Goal: Information Seeking & Learning: Learn about a topic

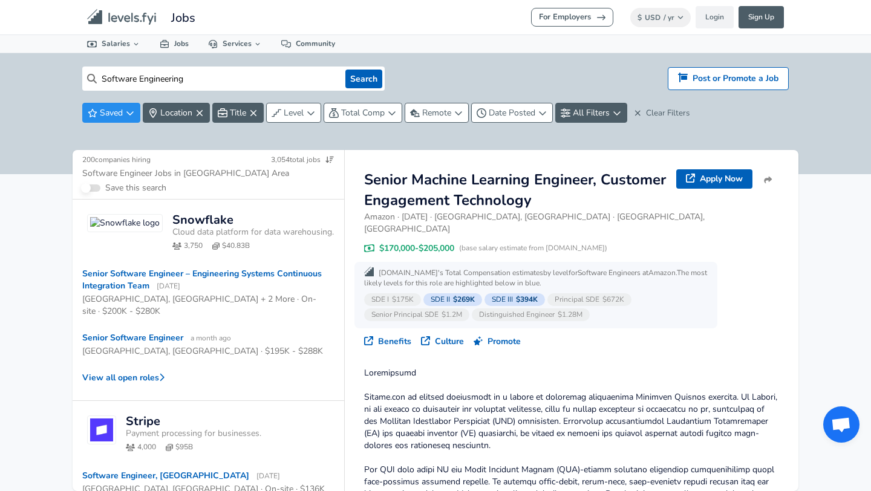
click at [230, 71] on input "Software Engineering" at bounding box center [219, 79] width 244 height 24
click at [181, 117] on span "Location" at bounding box center [176, 112] width 32 height 11
click at [115, 143] on html "For Employers $ USD / yr Change Login Sign Up All Data By Location By Company B…" at bounding box center [435, 245] width 871 height 491
click at [358, 81] on button "Search" at bounding box center [363, 79] width 37 height 19
click at [319, 75] on input "Software Engineering" at bounding box center [219, 79] width 244 height 24
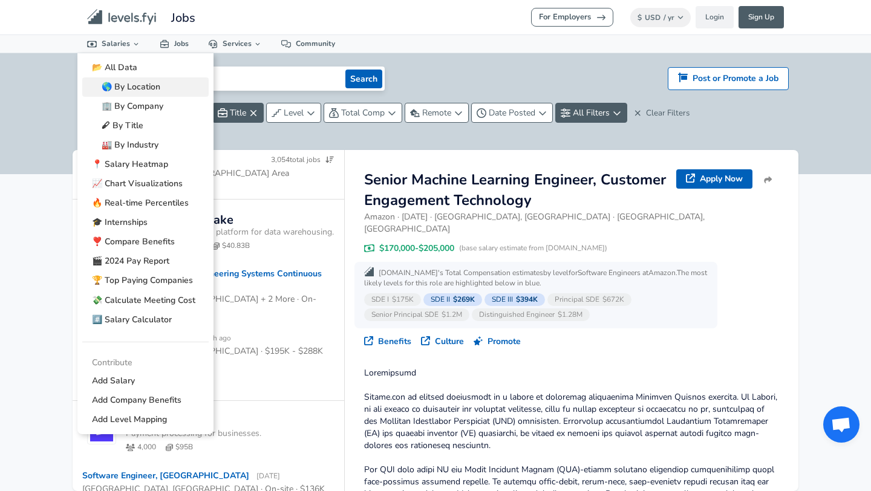
click at [132, 91] on link "🌎 By Location" at bounding box center [145, 86] width 126 height 19
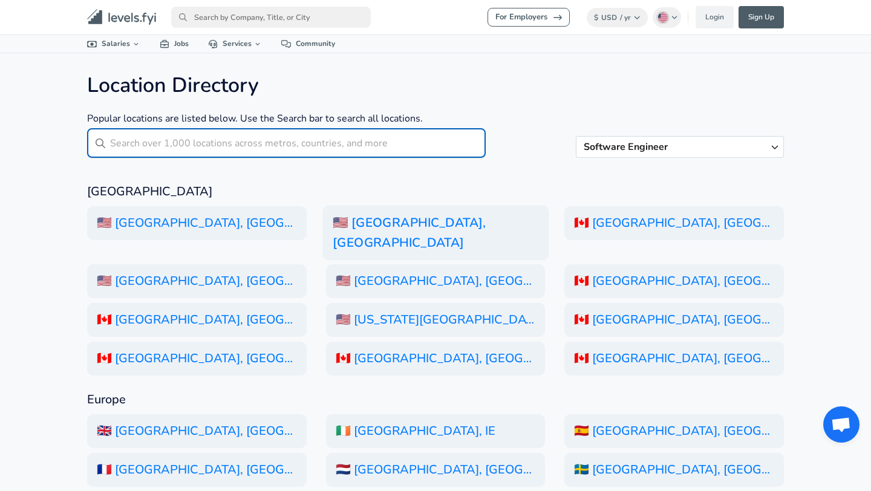
click at [355, 212] on h6 "🇺🇸 [GEOGRAPHIC_DATA], [GEOGRAPHIC_DATA]" at bounding box center [435, 233] width 226 height 55
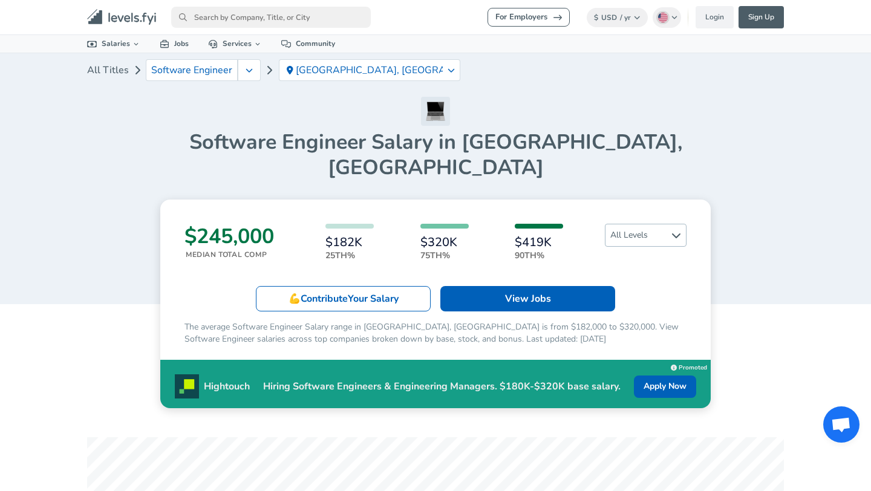
click at [630, 224] on span "All Levels" at bounding box center [645, 235] width 80 height 22
click at [599, 250] on link "Entry Level" at bounding box center [636, 251] width 82 height 15
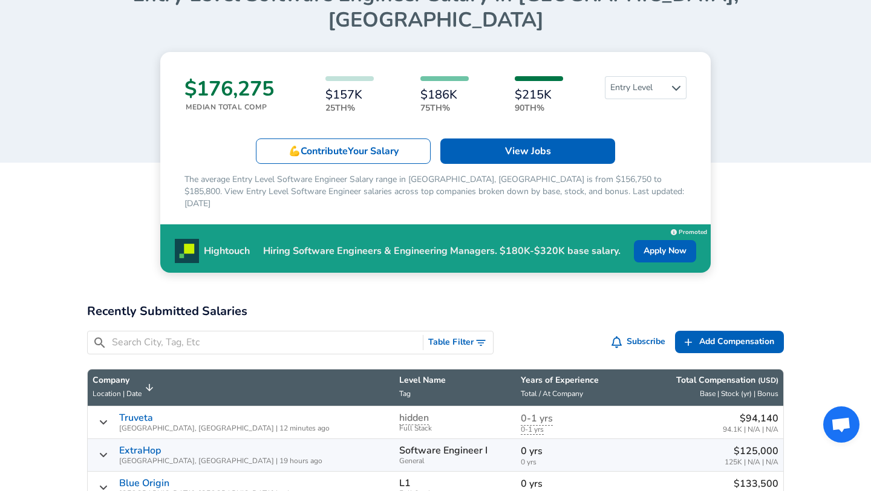
scroll to position [191, 0]
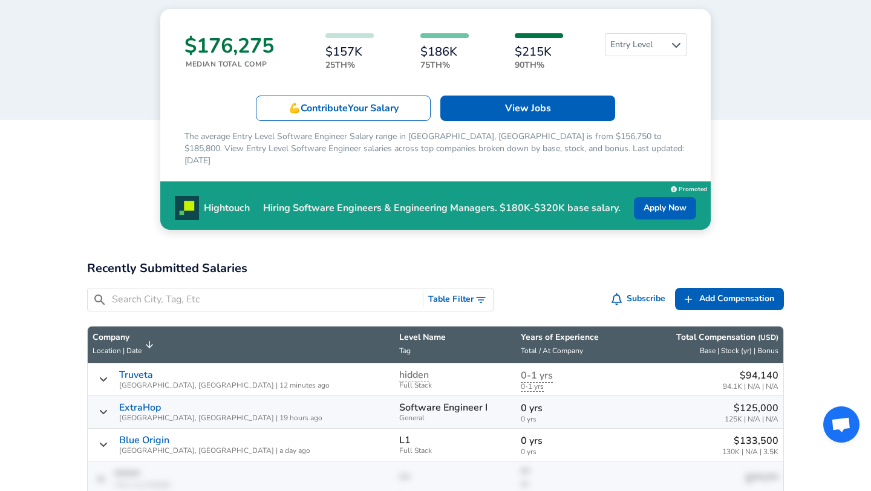
click at [174, 292] on input "Search City, Tag, Etc" at bounding box center [265, 299] width 306 height 15
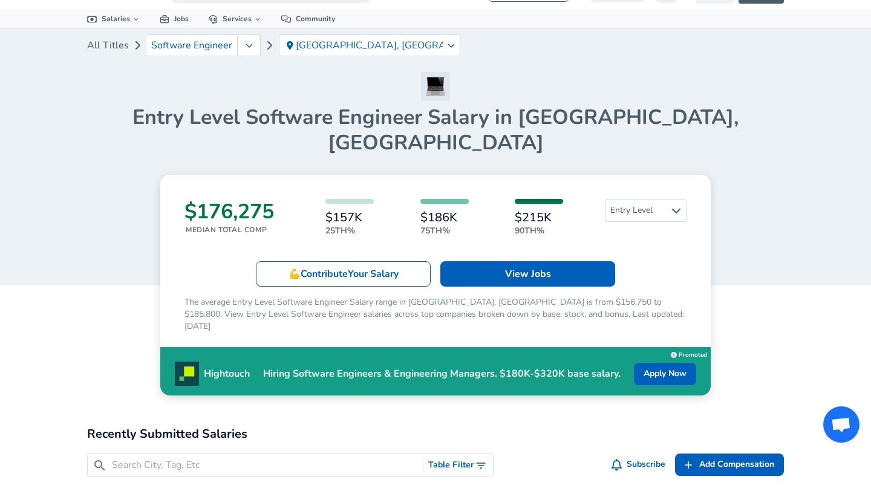
scroll to position [28, 0]
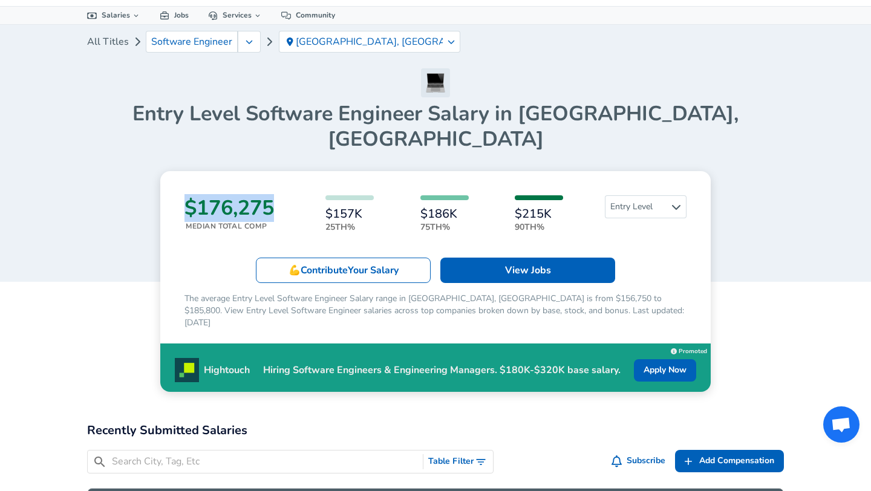
drag, startPoint x: 279, startPoint y: 182, endPoint x: 170, endPoint y: 181, distance: 108.9
click at [170, 181] on div "$176,275 Median Total Comp $157K 25th% $186K 75th% $215K 90th% Entry Level 💪 Co…" at bounding box center [435, 281] width 550 height 221
click at [180, 219] on div "$176,275 Median Total Comp $157K 25th% $186K 75th% $215K 90th% Entry Level 💪 Co…" at bounding box center [435, 281] width 550 height 221
drag, startPoint x: 461, startPoint y: 186, endPoint x: 419, endPoint y: 186, distance: 42.3
click at [419, 195] on div "$157K 25th% $186K 75th% $215K 90th%" at bounding box center [445, 214] width 312 height 38
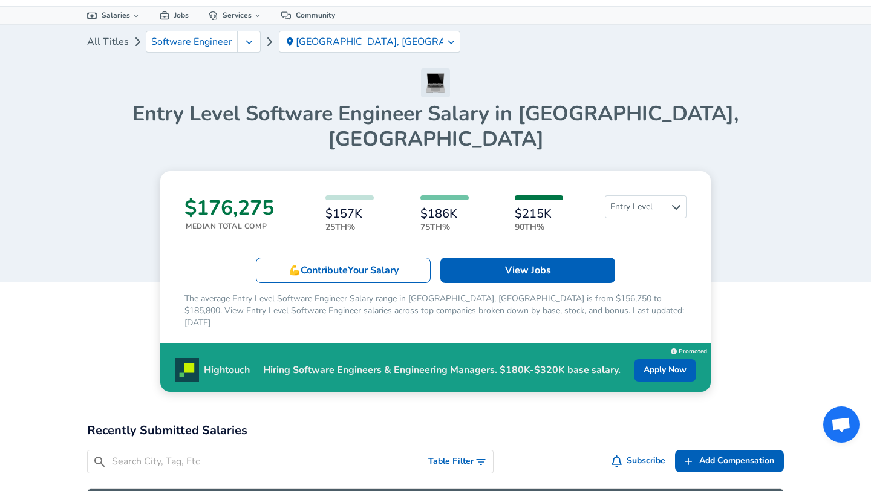
click at [403, 200] on div "$157K 25th% $186K 75th% $215K 90th%" at bounding box center [445, 214] width 312 height 38
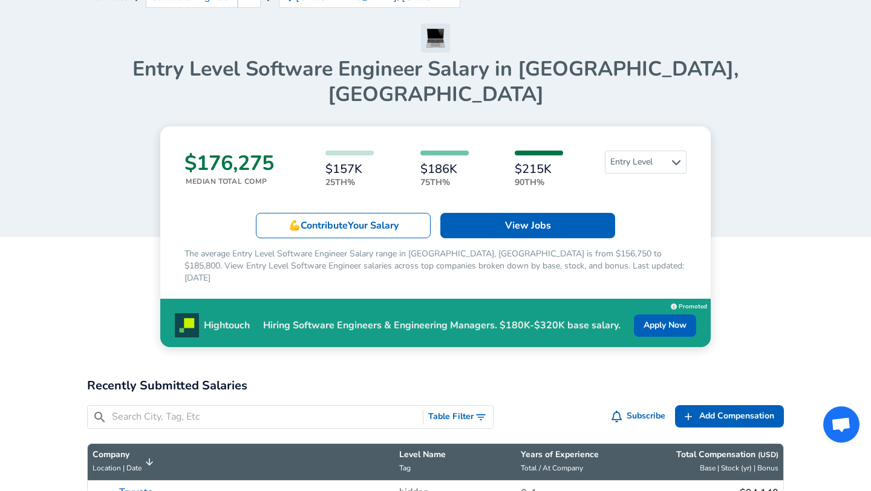
scroll to position [0, 0]
